Goal: Find specific page/section: Find specific page/section

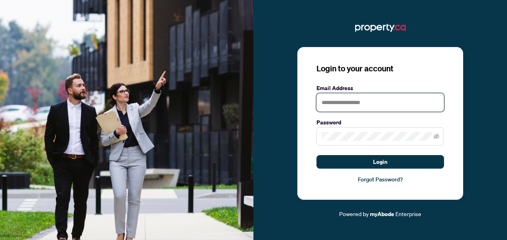
click at [415, 97] on input "text" at bounding box center [381, 102] width 128 height 18
type input "**********"
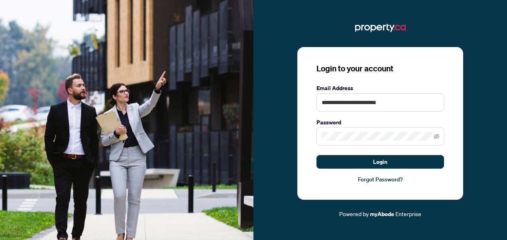
click at [372, 130] on span at bounding box center [381, 136] width 128 height 18
click at [317, 155] on button "Login" at bounding box center [381, 162] width 128 height 14
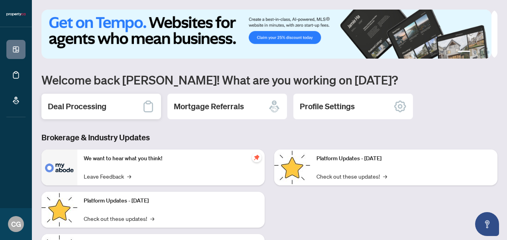
click at [72, 101] on h2 "Deal Processing" at bounding box center [77, 106] width 59 height 11
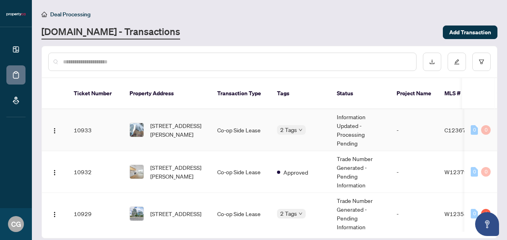
click at [411, 114] on td "-" at bounding box center [414, 130] width 48 height 42
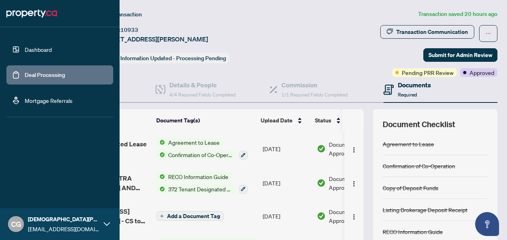
click at [38, 74] on link "Deal Processing" at bounding box center [45, 74] width 40 height 7
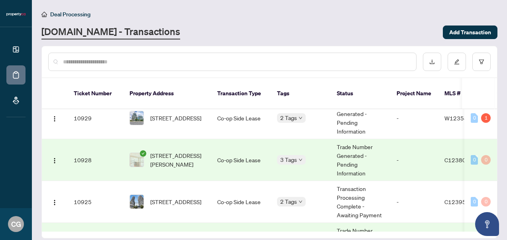
scroll to position [130, 0]
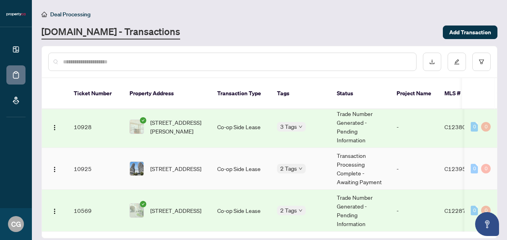
click at [331, 157] on td "Transaction Processing Complete - Awaiting Payment" at bounding box center [361, 169] width 60 height 42
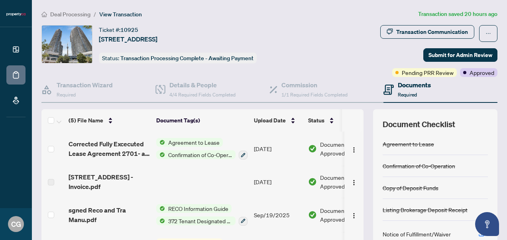
click at [419, 84] on h4 "Documents" at bounding box center [414, 85] width 33 height 10
click at [486, 32] on icon "ellipsis" at bounding box center [489, 34] width 6 height 6
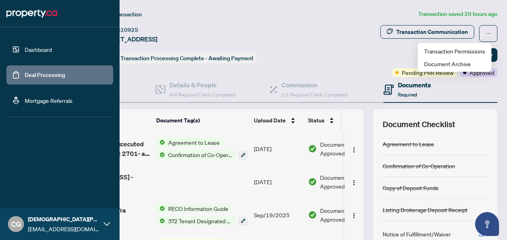
click at [43, 46] on link "Dashboard" at bounding box center [38, 49] width 27 height 7
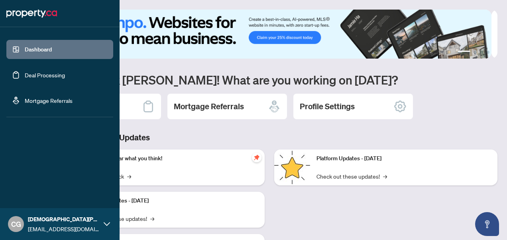
click at [53, 73] on link "Deal Processing" at bounding box center [45, 74] width 40 height 7
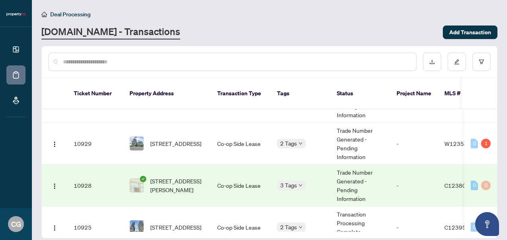
scroll to position [71, 0]
click at [233, 169] on td "Co-op Side Lease" at bounding box center [241, 185] width 60 height 42
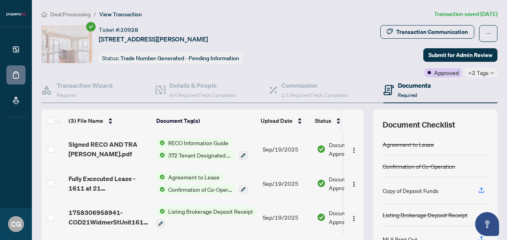
click at [469, 74] on span "+2 Tags" at bounding box center [479, 72] width 20 height 9
